Goal: Book appointment/travel/reservation

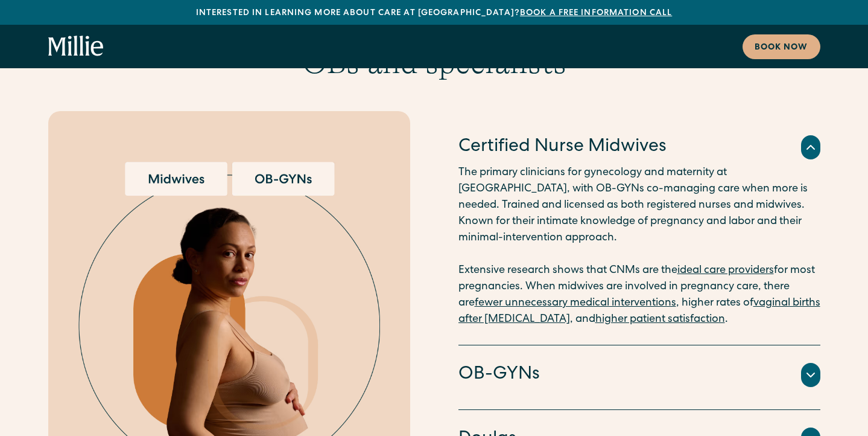
scroll to position [2308, 0]
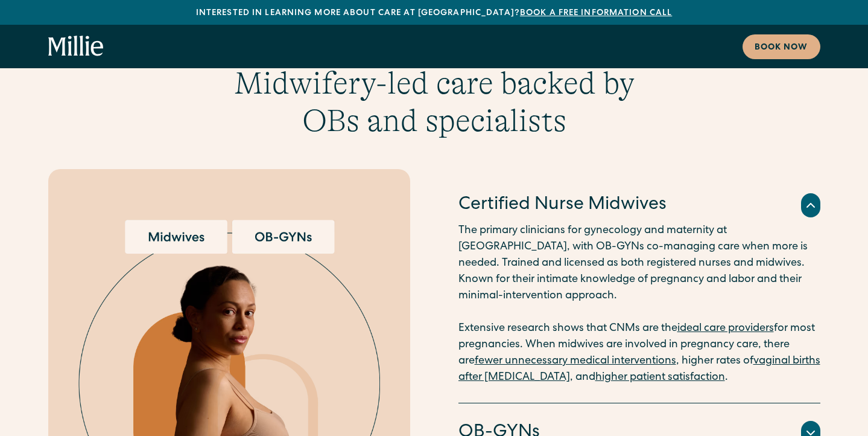
click at [187, 220] on img at bounding box center [229, 386] width 302 height 333
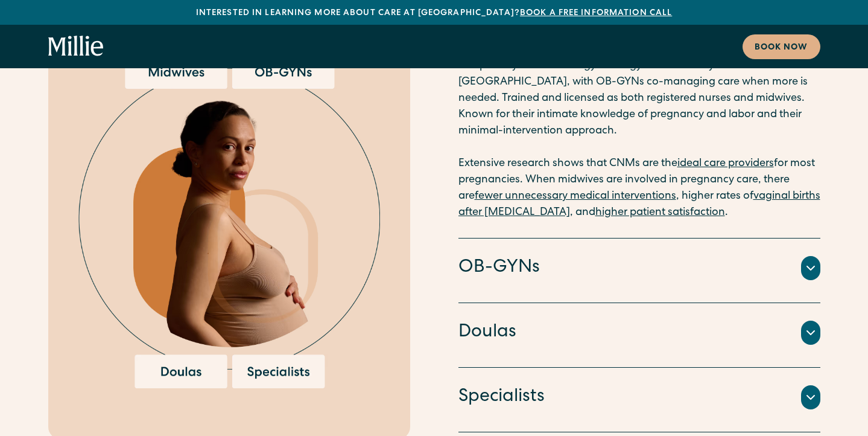
scroll to position [2607, 0]
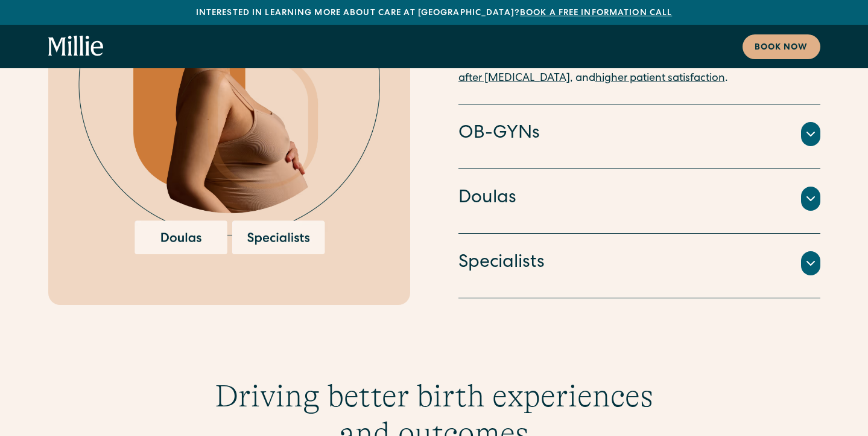
click at [816, 191] on icon at bounding box center [811, 198] width 14 height 14
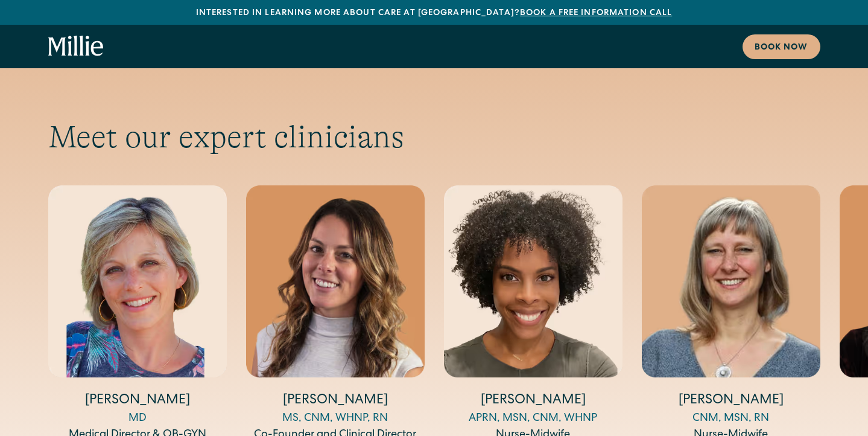
scroll to position [3970, 0]
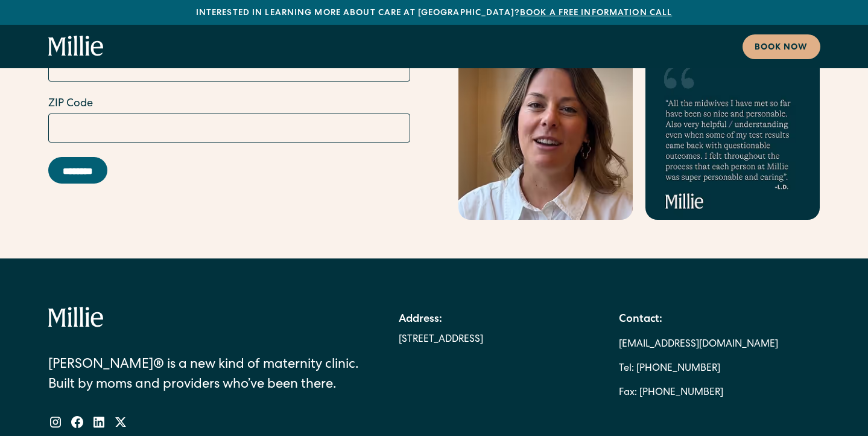
scroll to position [6702, 0]
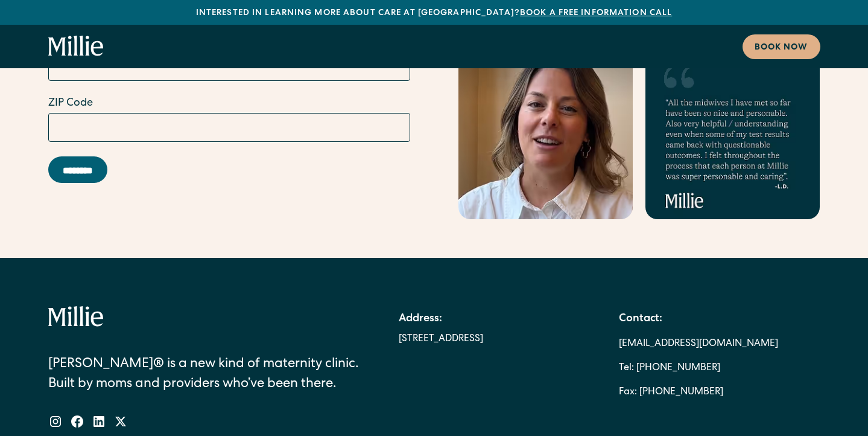
click at [74, 306] on icon at bounding box center [76, 317] width 56 height 22
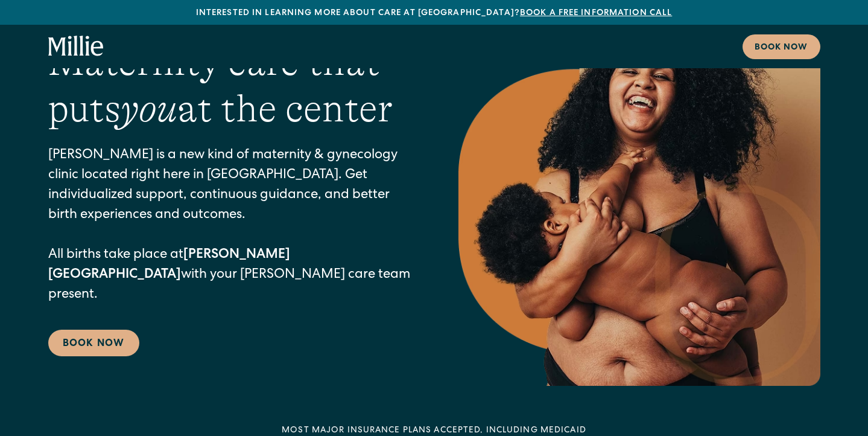
scroll to position [0, 0]
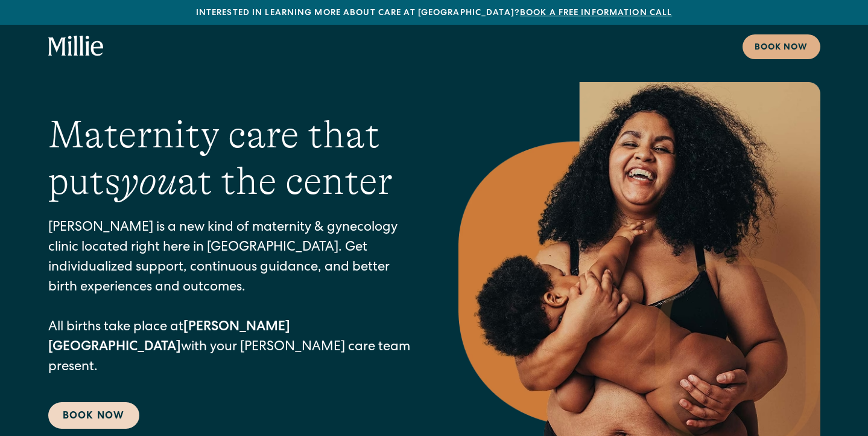
click at [94, 411] on link "Book Now" at bounding box center [93, 415] width 91 height 27
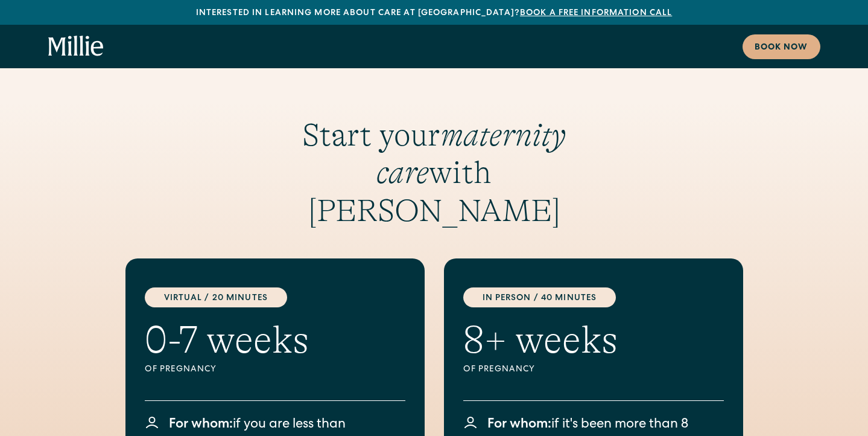
scroll to position [1481, 0]
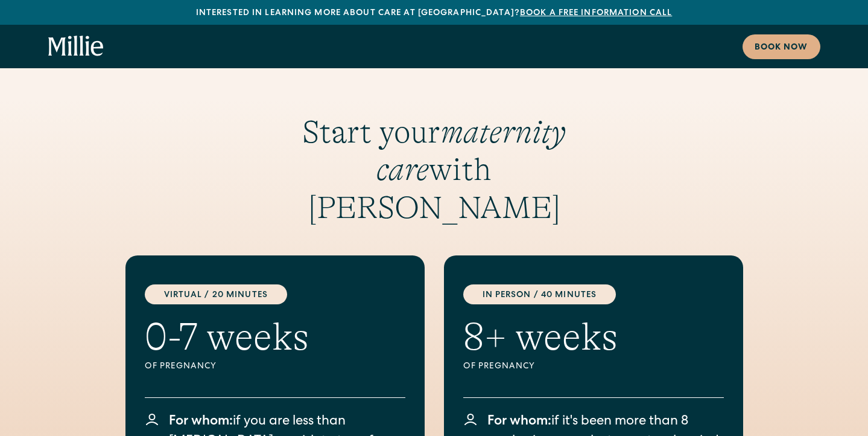
click at [213, 284] on div "Virtual / 20 Minutes" at bounding box center [216, 294] width 142 height 20
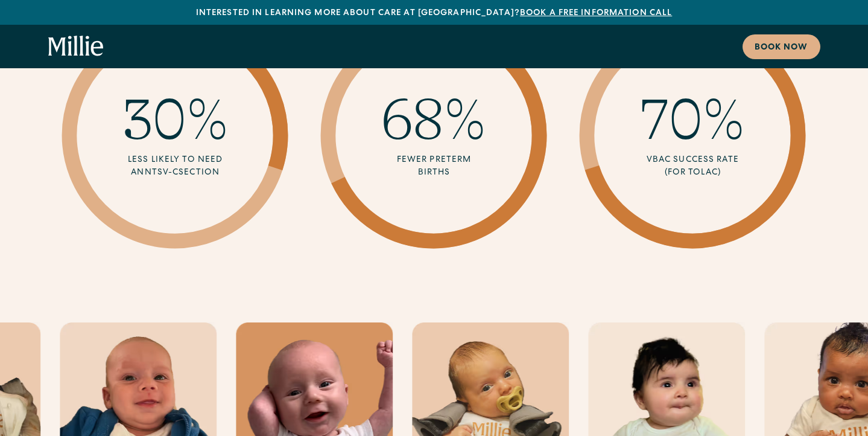
scroll to position [3327, 0]
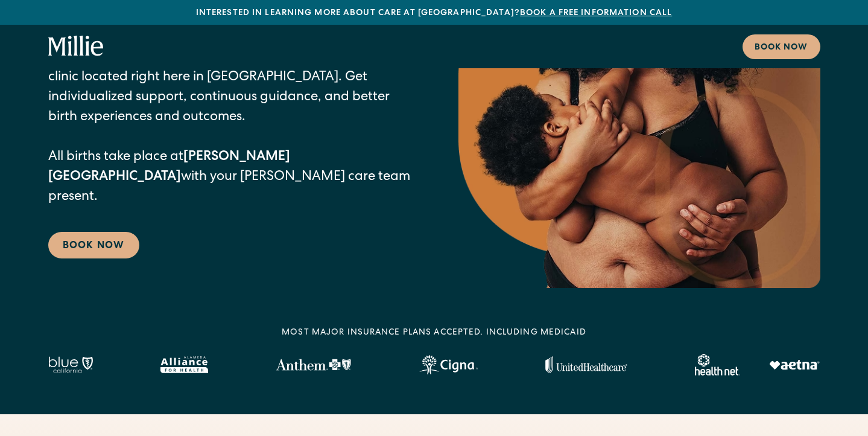
scroll to position [465, 0]
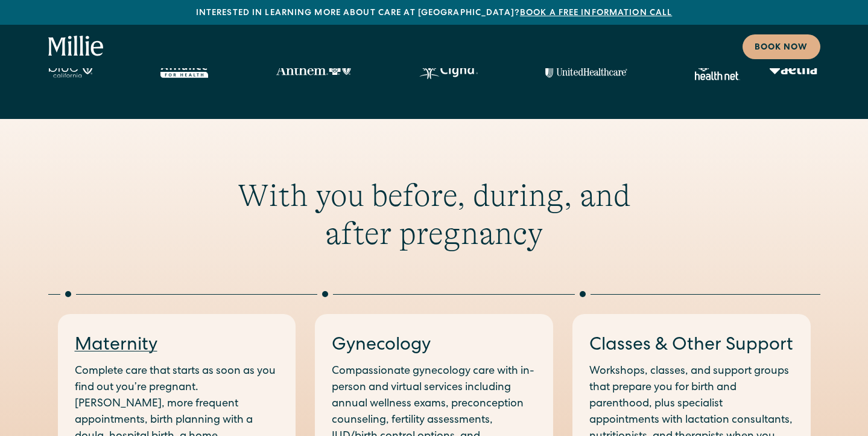
click at [105, 349] on link "Maternity" at bounding box center [116, 346] width 83 height 18
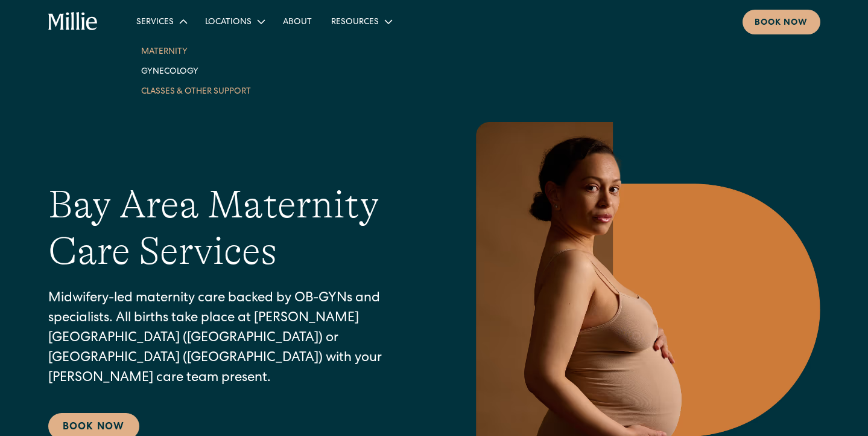
click at [193, 92] on link "Classes & Other Support" at bounding box center [196, 91] width 129 height 20
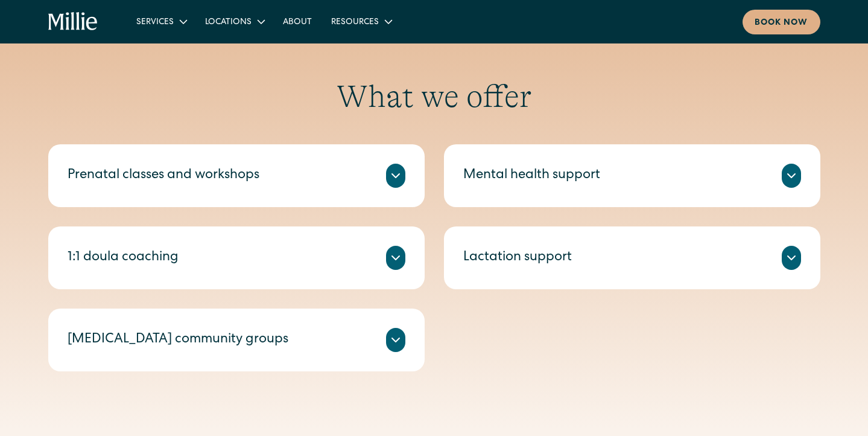
scroll to position [535, 0]
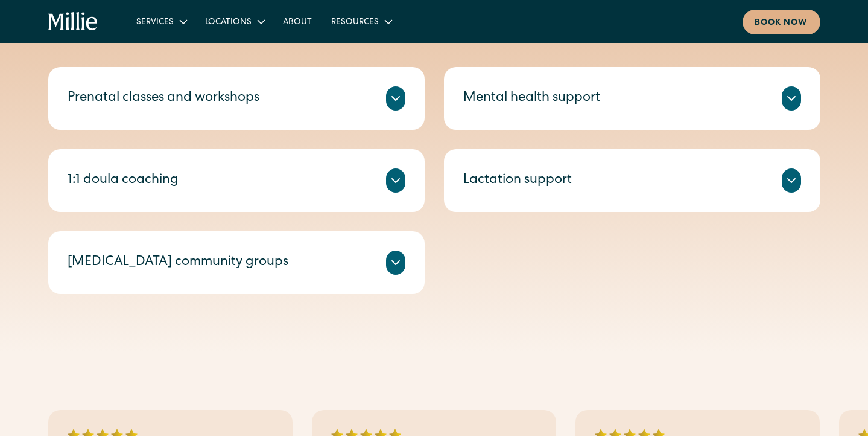
click at [796, 101] on icon at bounding box center [791, 98] width 14 height 14
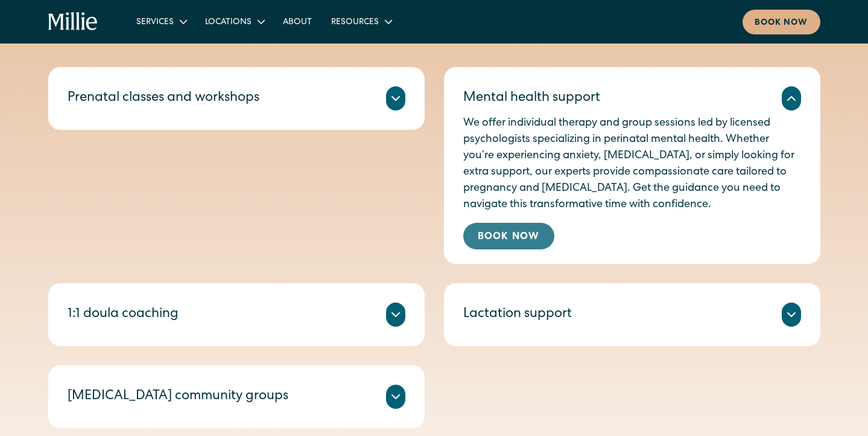
click at [505, 229] on link "Book Now" at bounding box center [508, 236] width 91 height 27
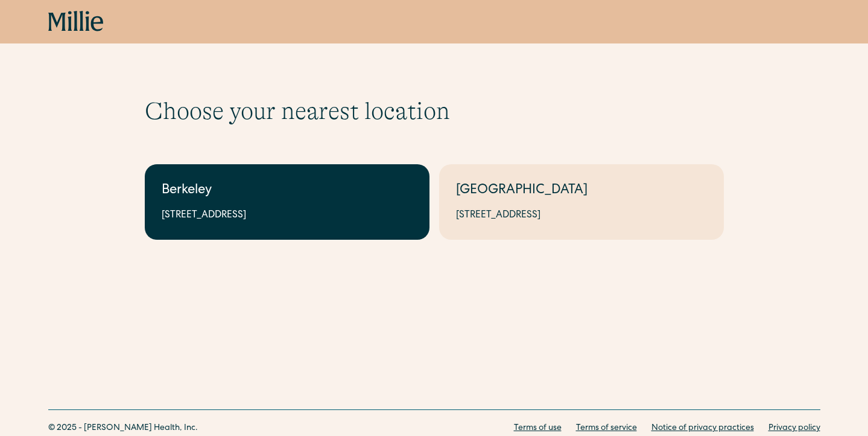
click at [285, 197] on div "Berkeley" at bounding box center [287, 191] width 251 height 20
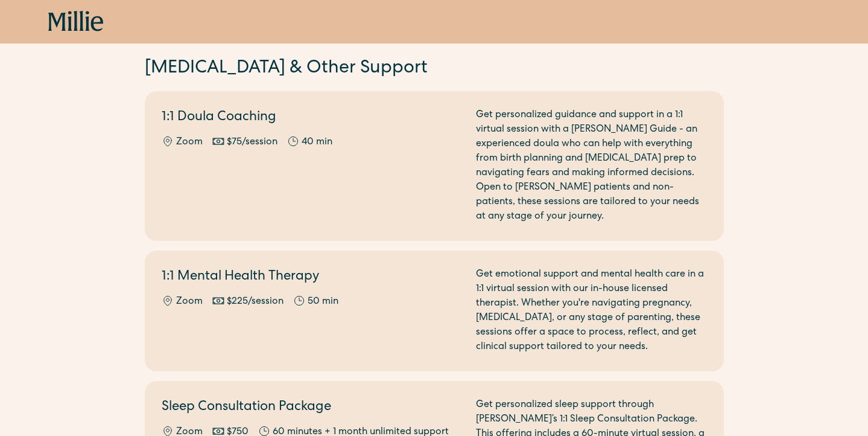
scroll to position [1025, 0]
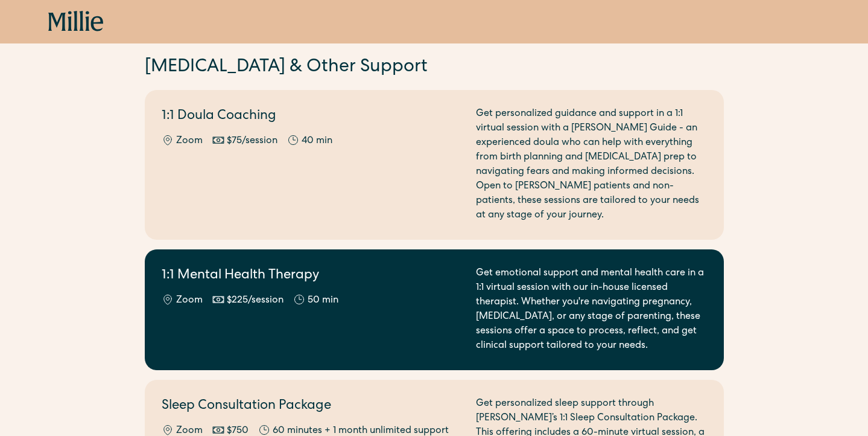
click at [438, 297] on div "1:1 Mental Health Therapy Zoom $225/session 50 min" at bounding box center [312, 309] width 300 height 87
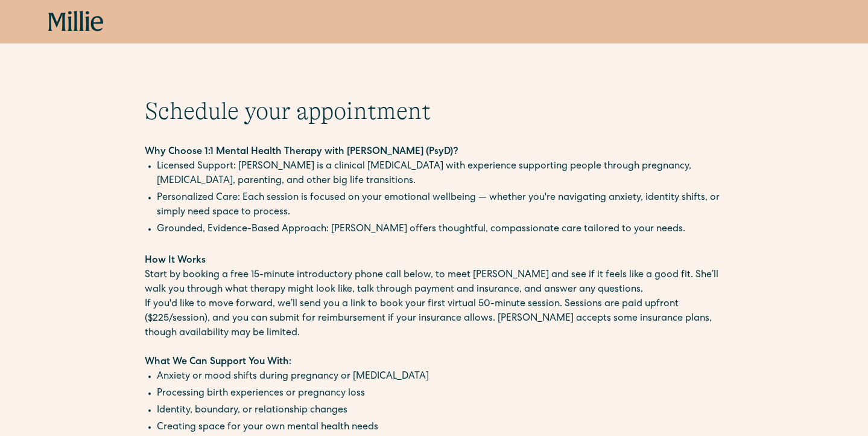
click at [456, 186] on li "Licensed Support: [PERSON_NAME] is a clinical [MEDICAL_DATA] with experience su…" at bounding box center [440, 173] width 567 height 29
